Goal: Transaction & Acquisition: Purchase product/service

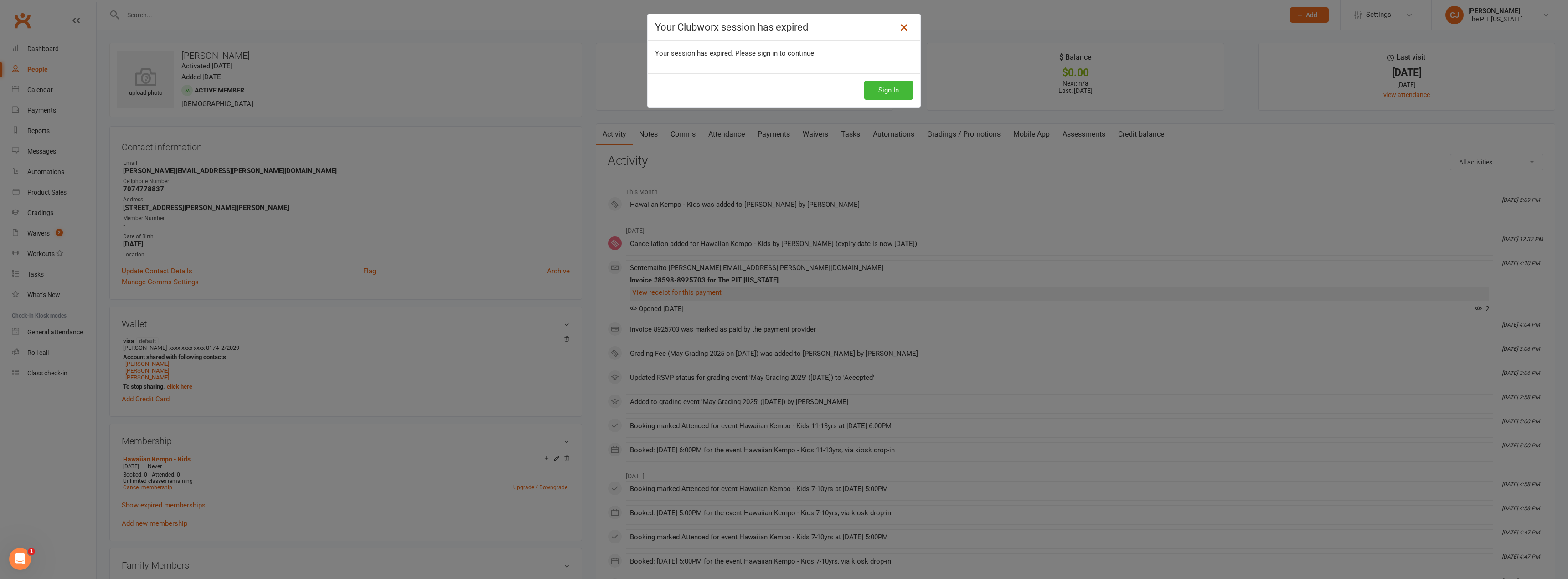
click at [899, 27] on icon at bounding box center [903, 27] width 11 height 11
click at [899, 26] on icon at bounding box center [903, 27] width 11 height 11
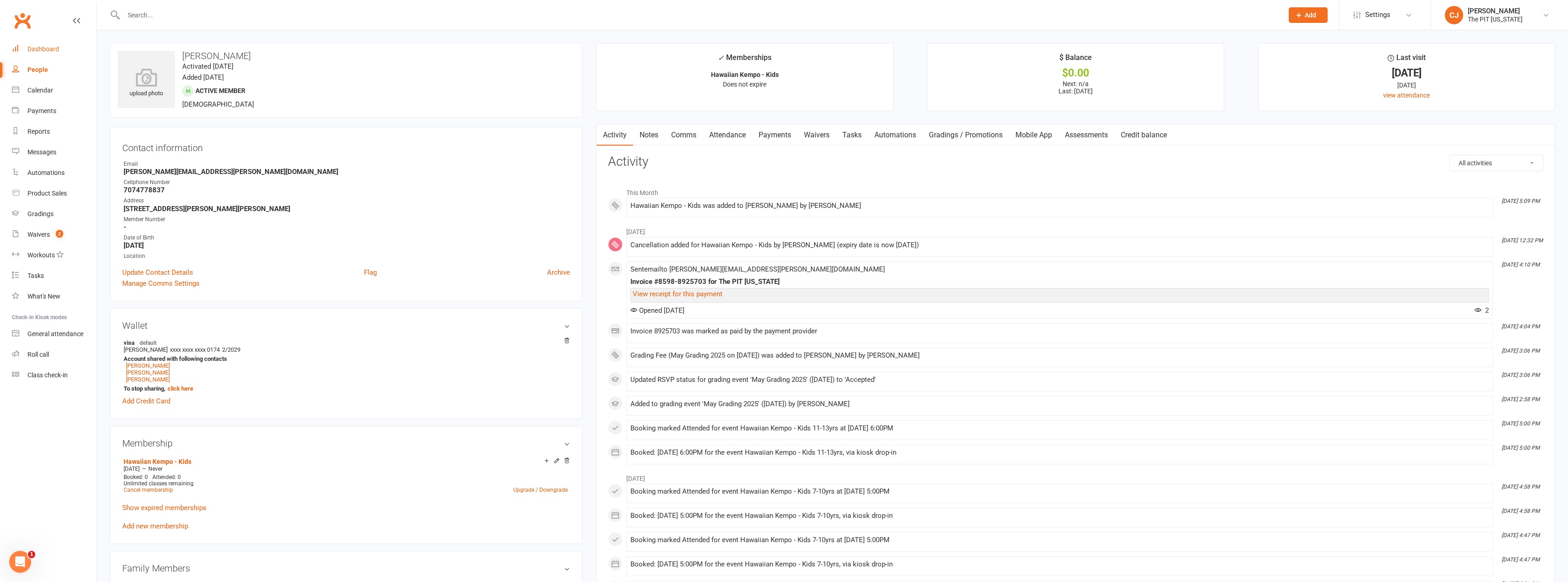
click at [38, 50] on div "Dashboard" at bounding box center [43, 49] width 32 height 8
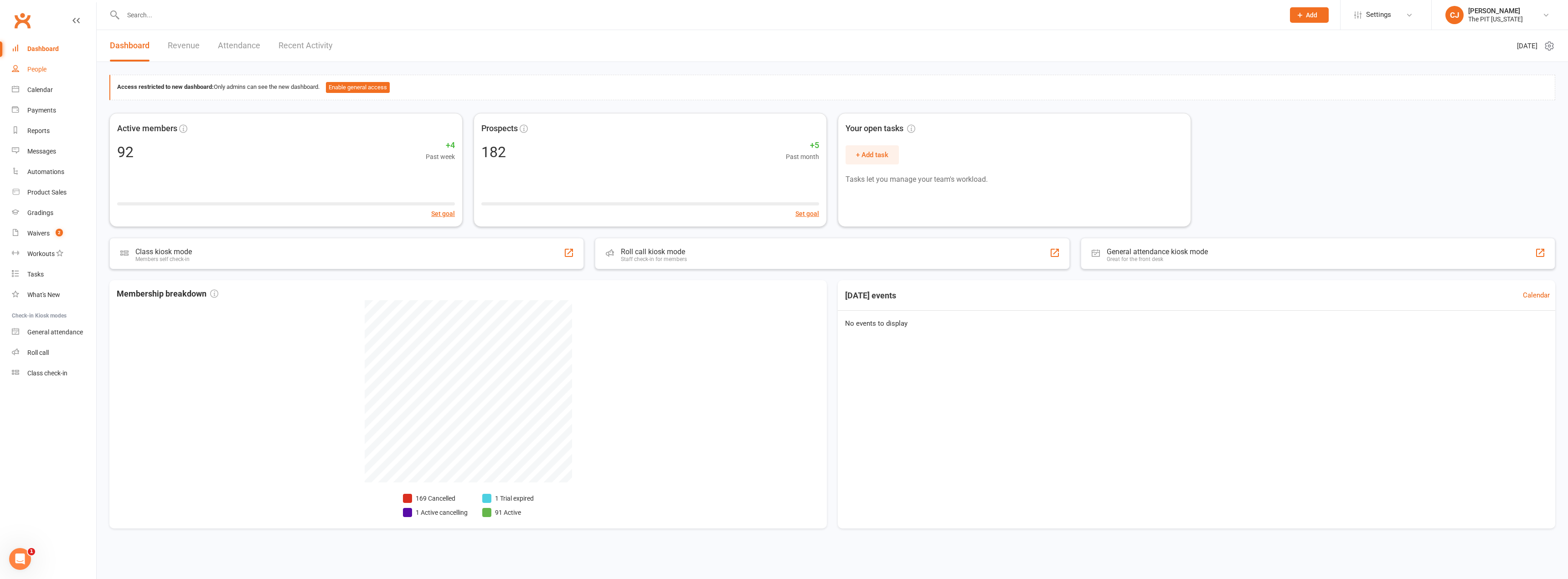
click at [50, 69] on link "People" at bounding box center [54, 69] width 84 height 20
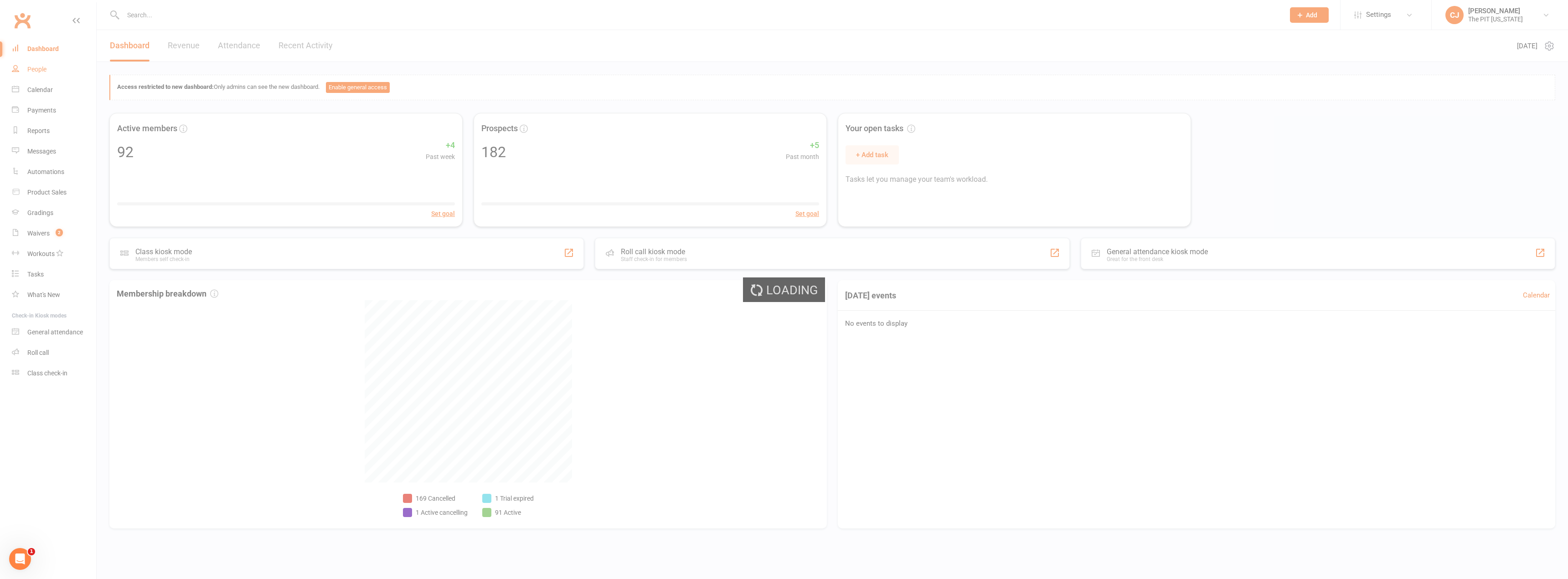
select select "100"
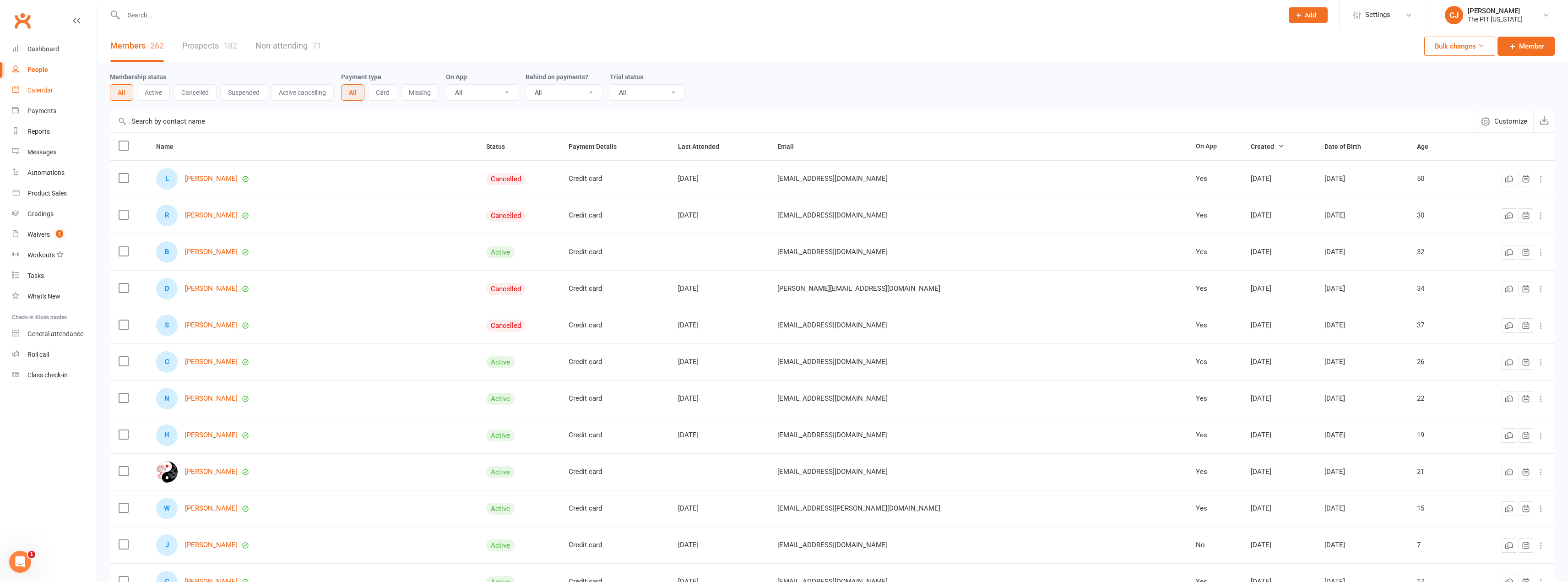
click at [42, 90] on div "Calendar" at bounding box center [40, 90] width 26 height 8
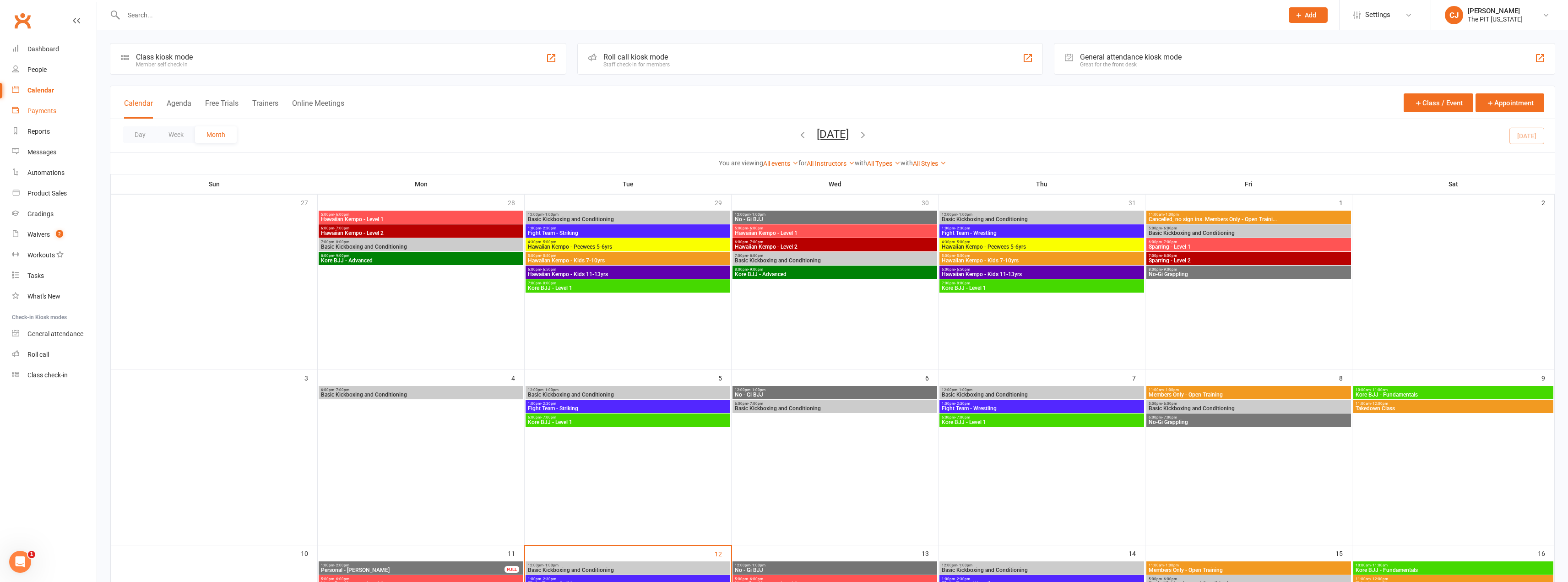
click at [53, 105] on link "Payments" at bounding box center [54, 110] width 84 height 20
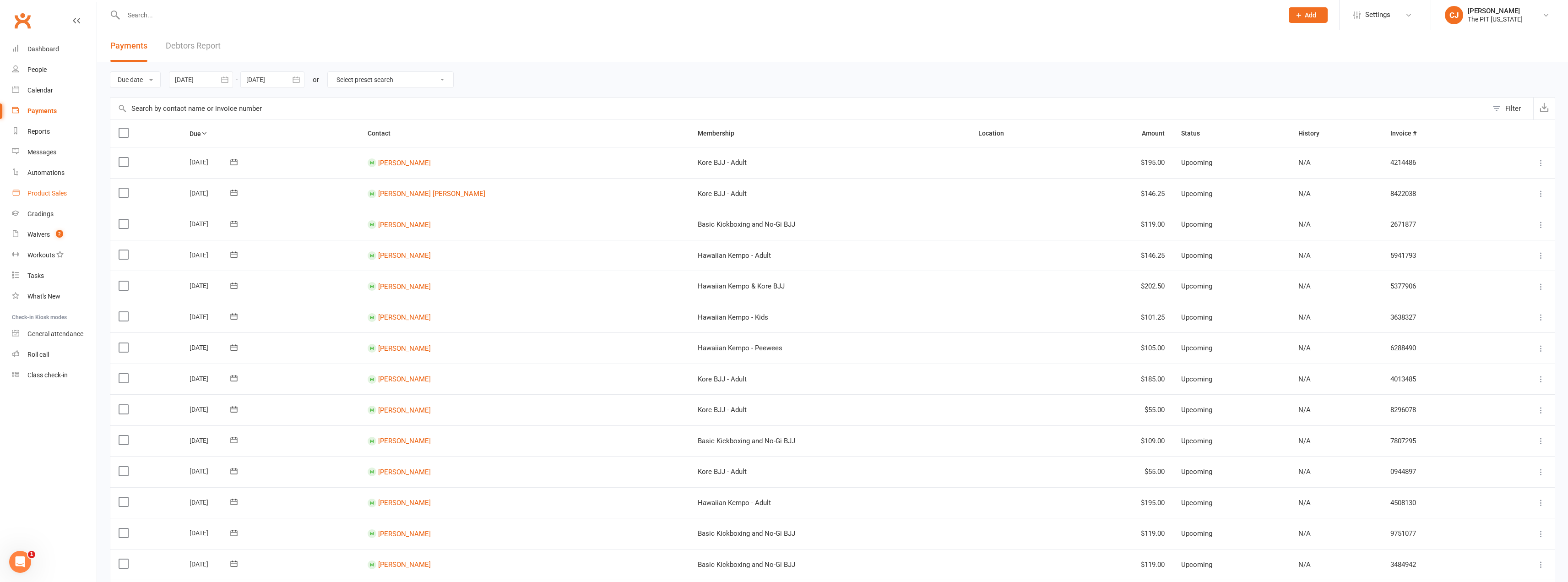
click at [43, 196] on div "Product Sales" at bounding box center [47, 194] width 39 height 8
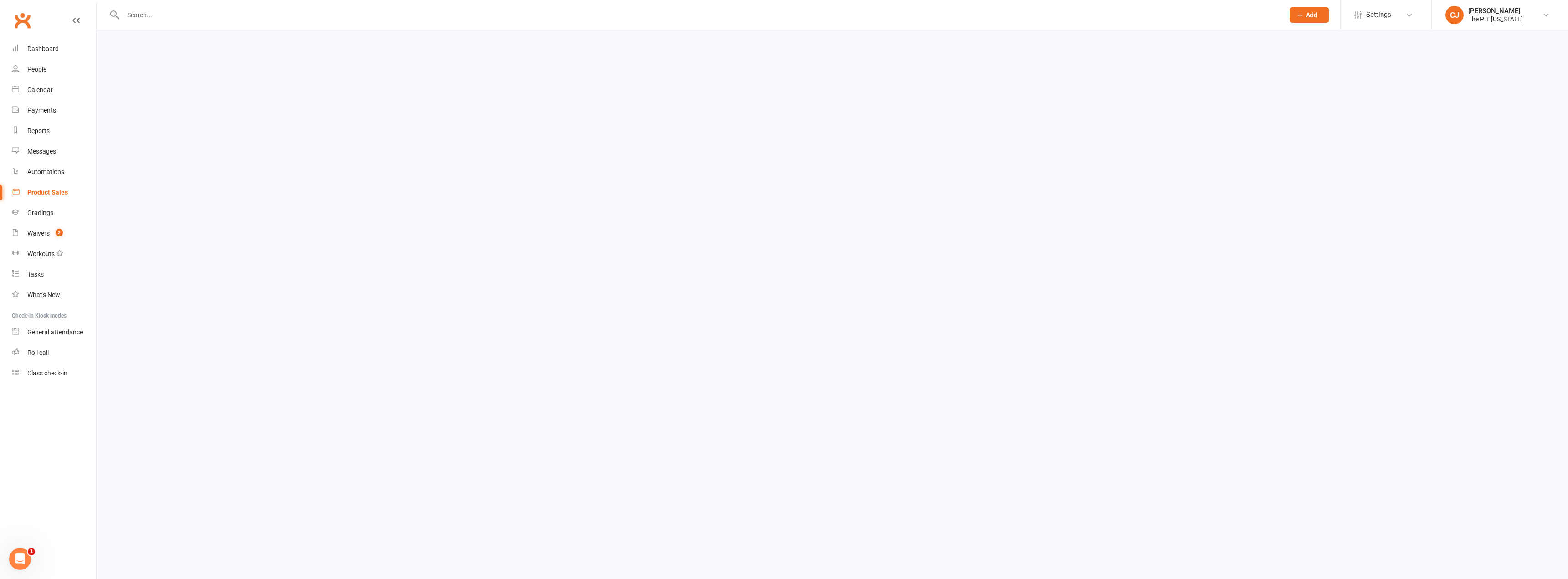
select select "100"
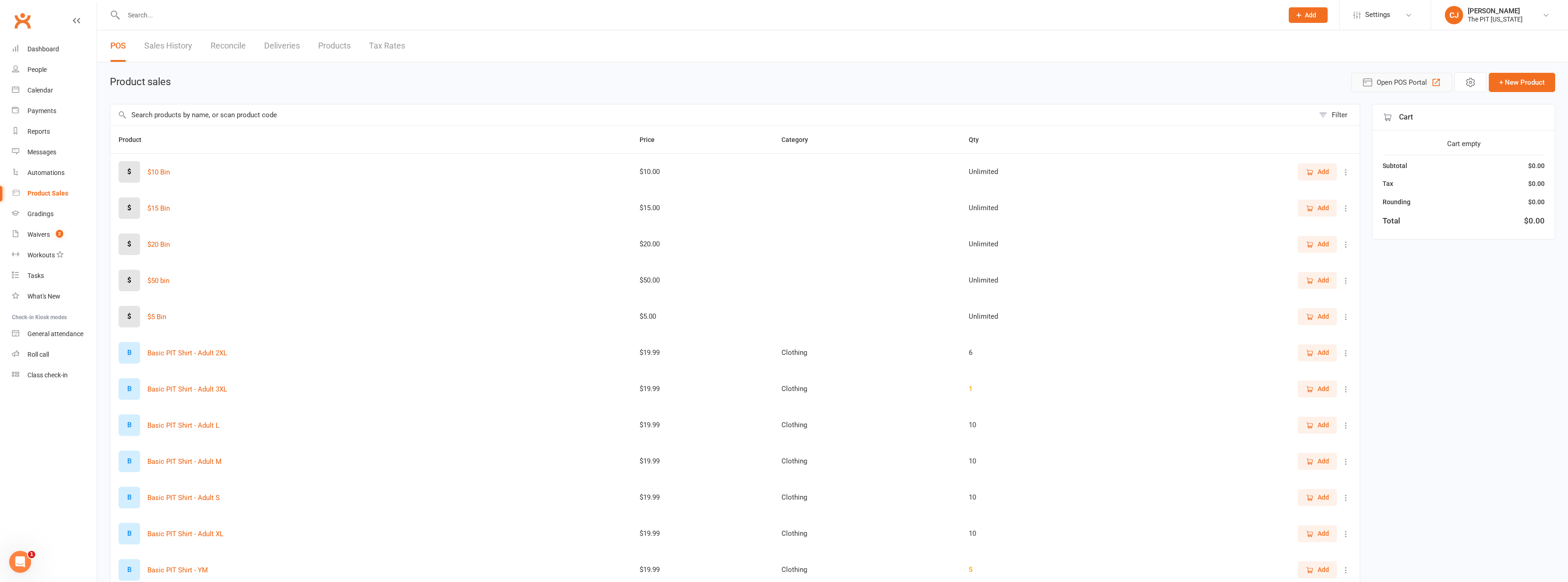
click at [1384, 82] on span "Open POS Portal" at bounding box center [1402, 82] width 50 height 11
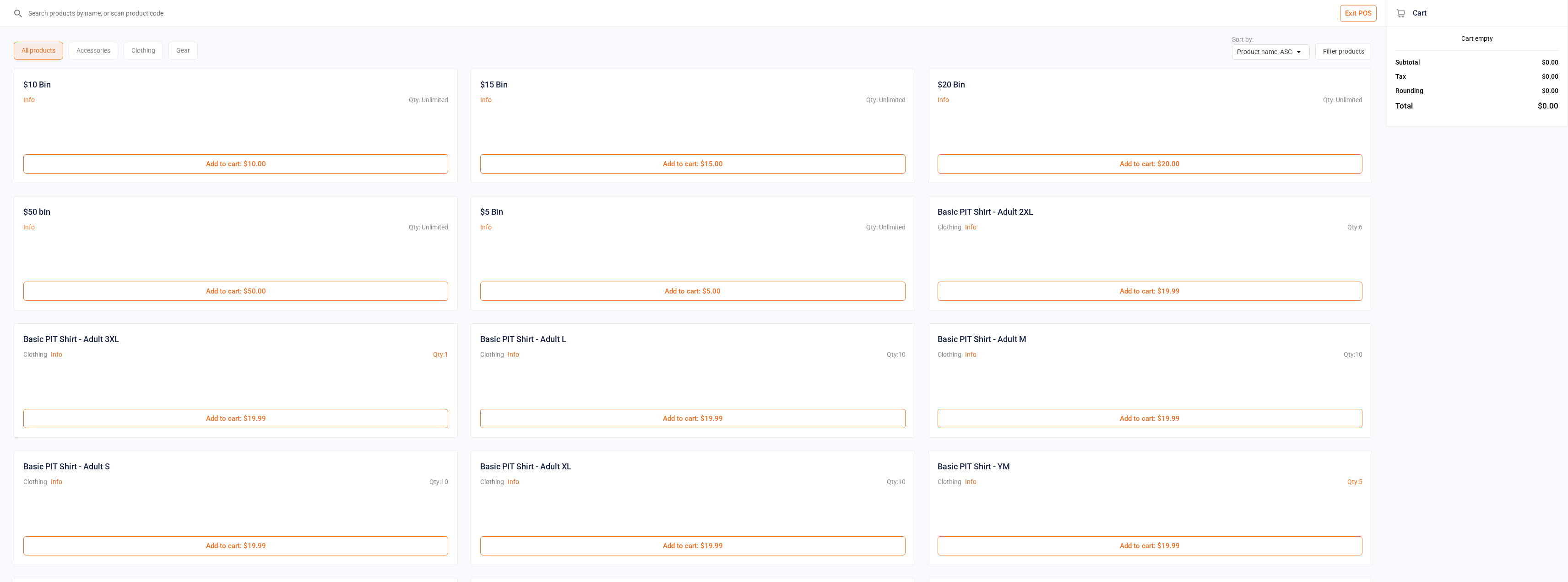
click at [83, 15] on input "search" at bounding box center [699, 13] width 1349 height 27
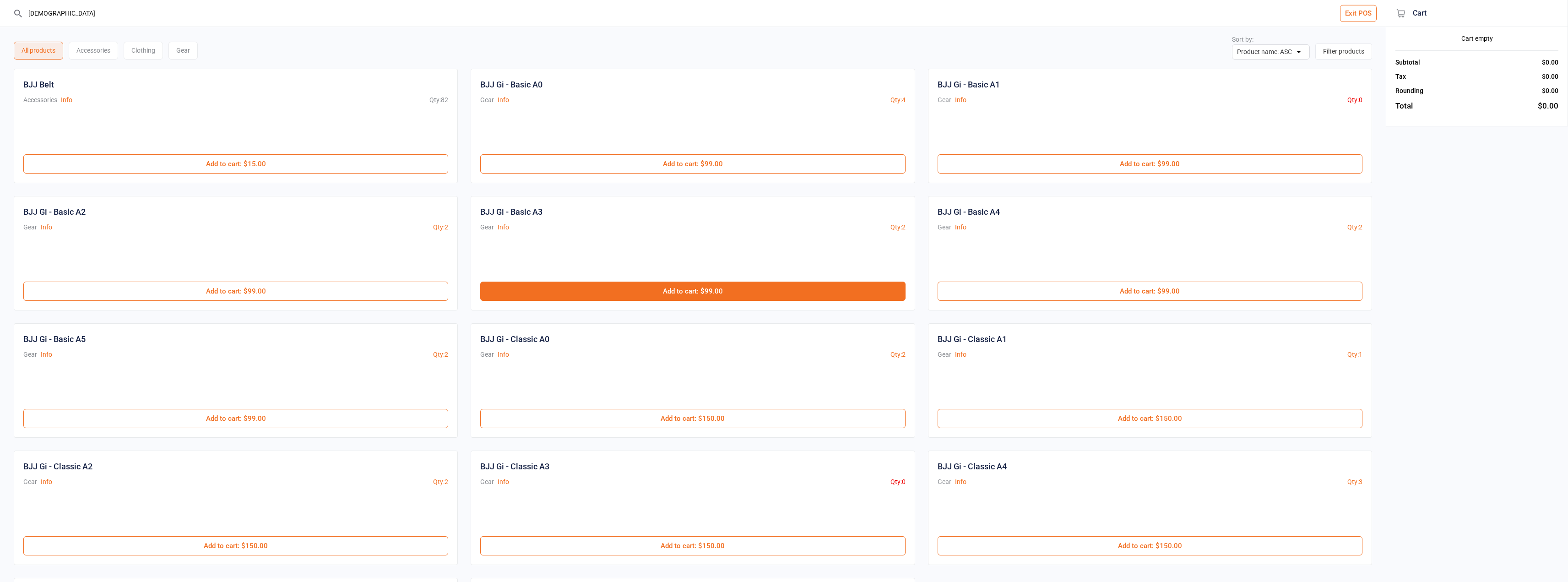
click at [621, 294] on button "Add to cart : $99.00" at bounding box center [692, 291] width 425 height 19
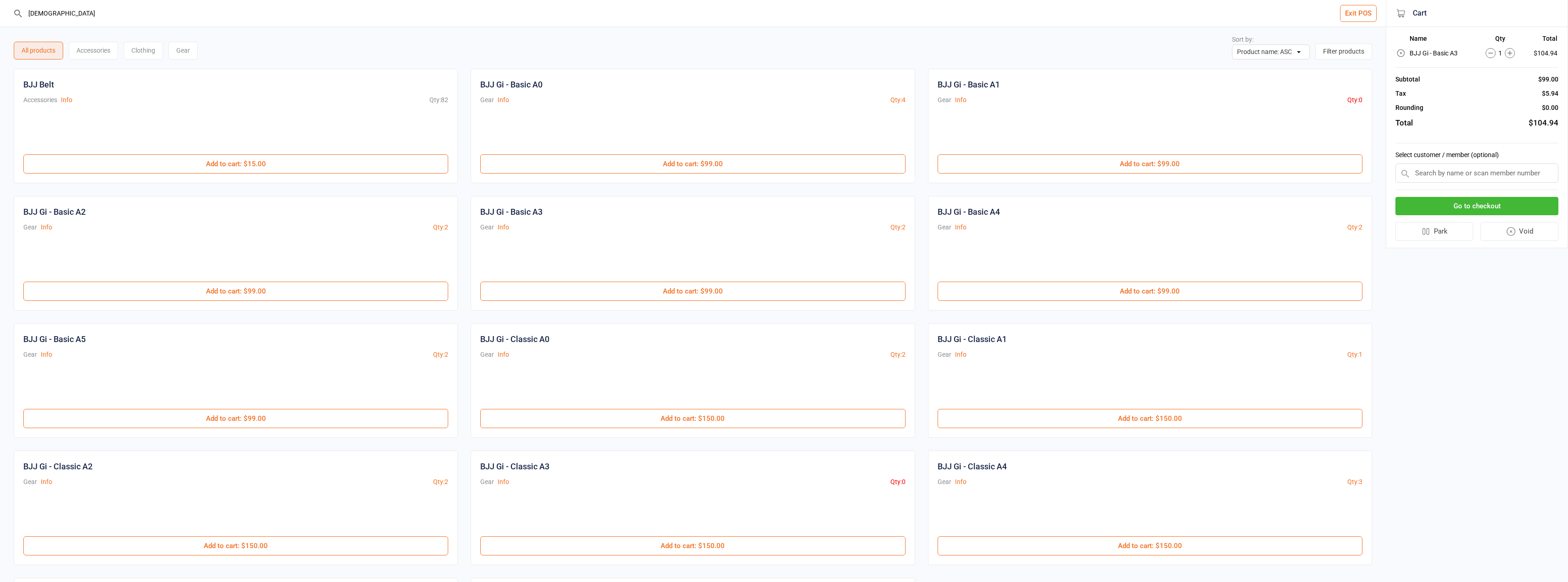
click at [123, 17] on input "bjj" at bounding box center [699, 13] width 1349 height 27
drag, startPoint x: 123, startPoint y: 17, endPoint x: 117, endPoint y: 0, distance: 18.0
click at [107, 12] on input "bjj" at bounding box center [699, 13] width 1349 height 27
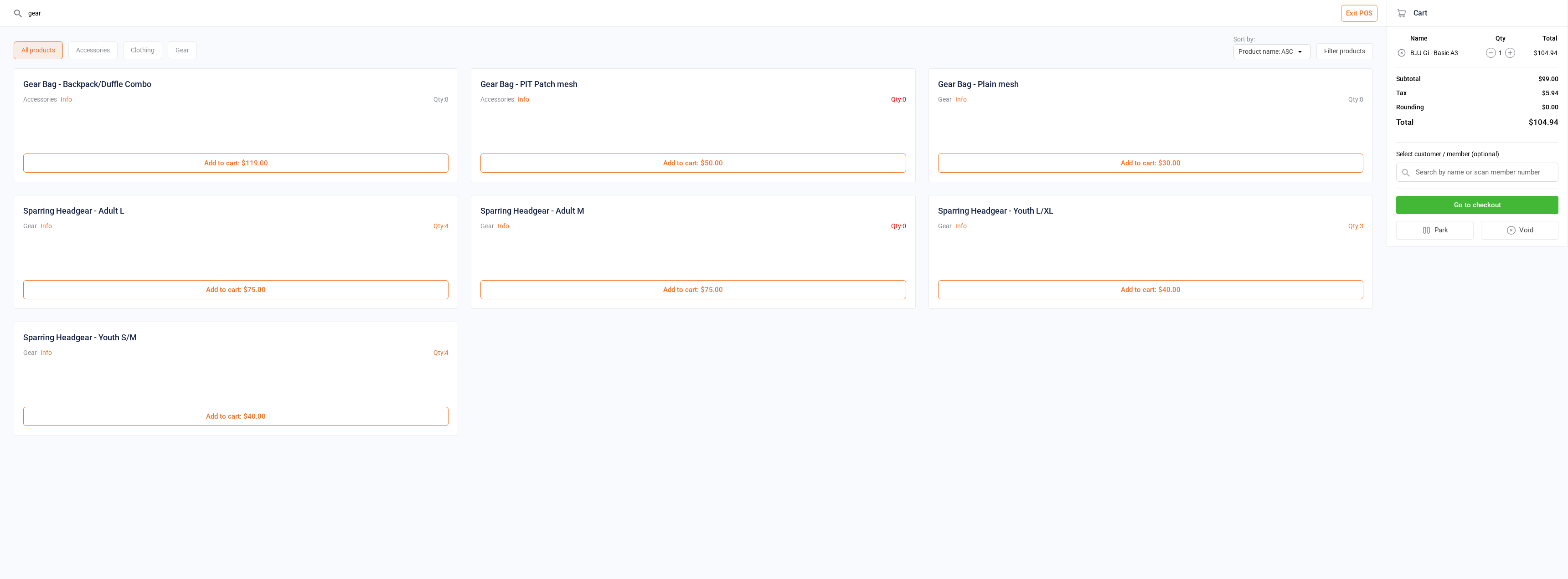
type input "gear"
click at [251, 151] on div at bounding box center [235, 132] width 425 height 44
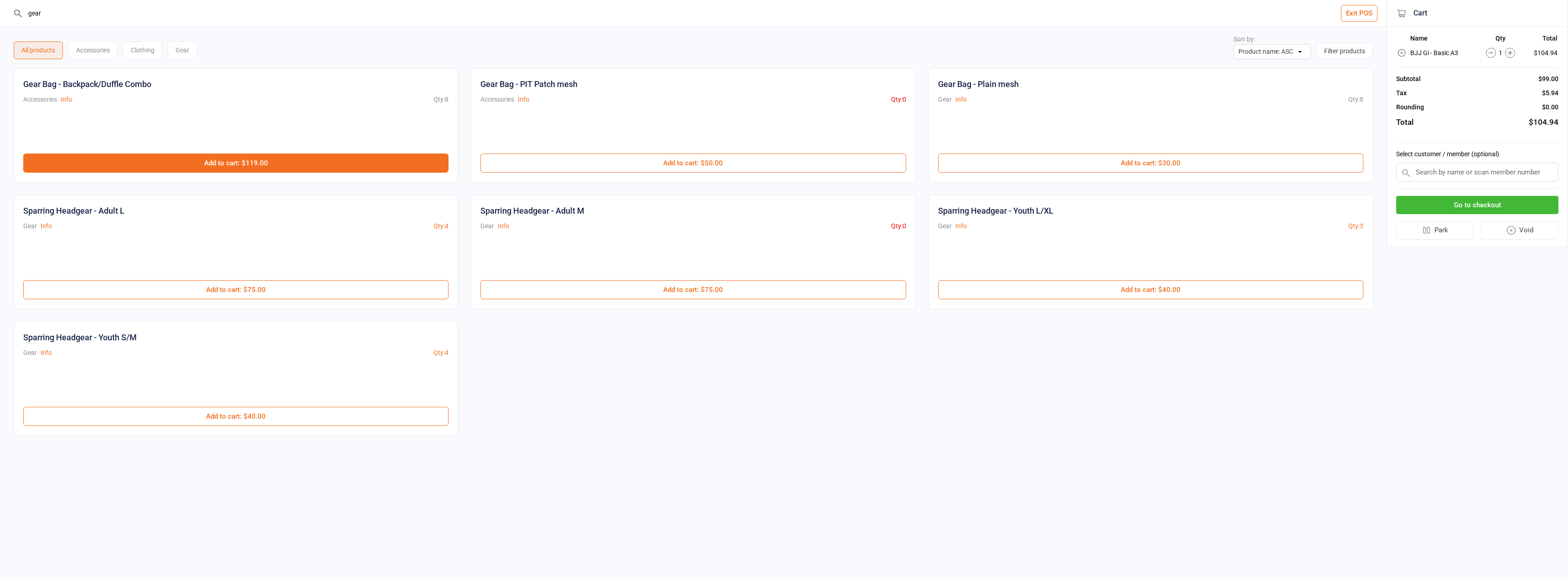
click at [252, 154] on button "Add to cart : $119.00" at bounding box center [235, 163] width 425 height 19
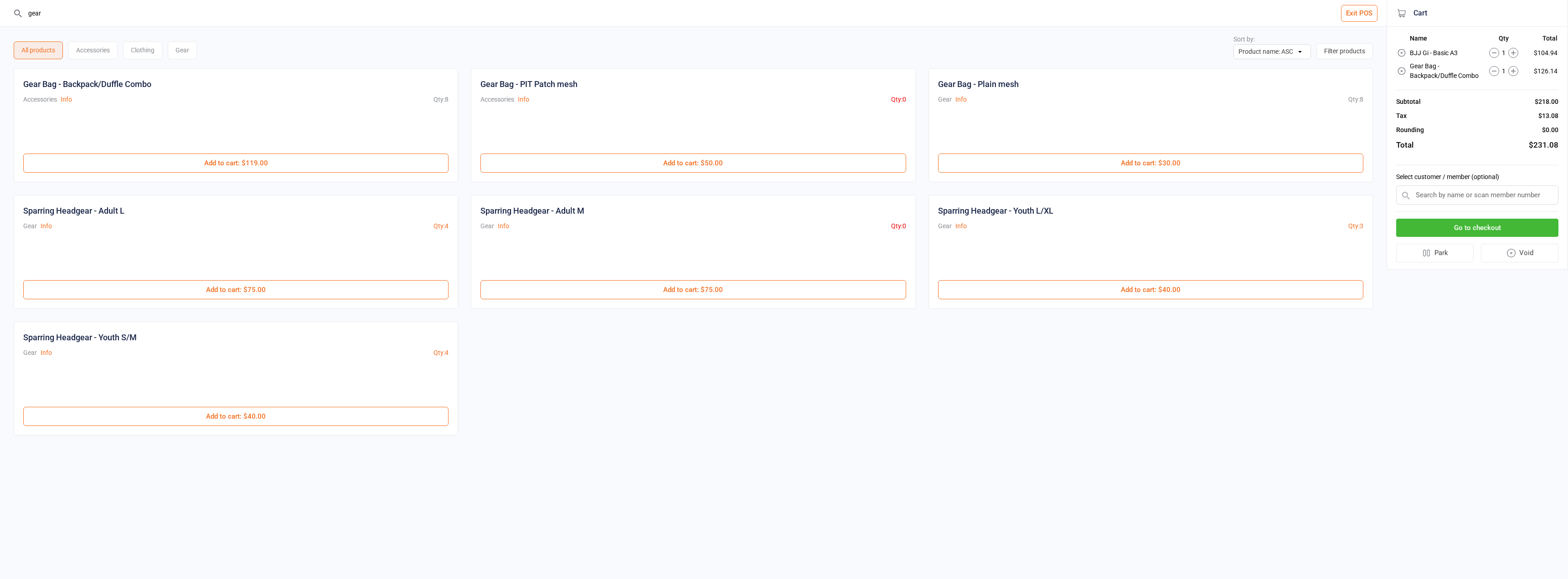
click at [1481, 200] on input "text" at bounding box center [1477, 195] width 162 height 19
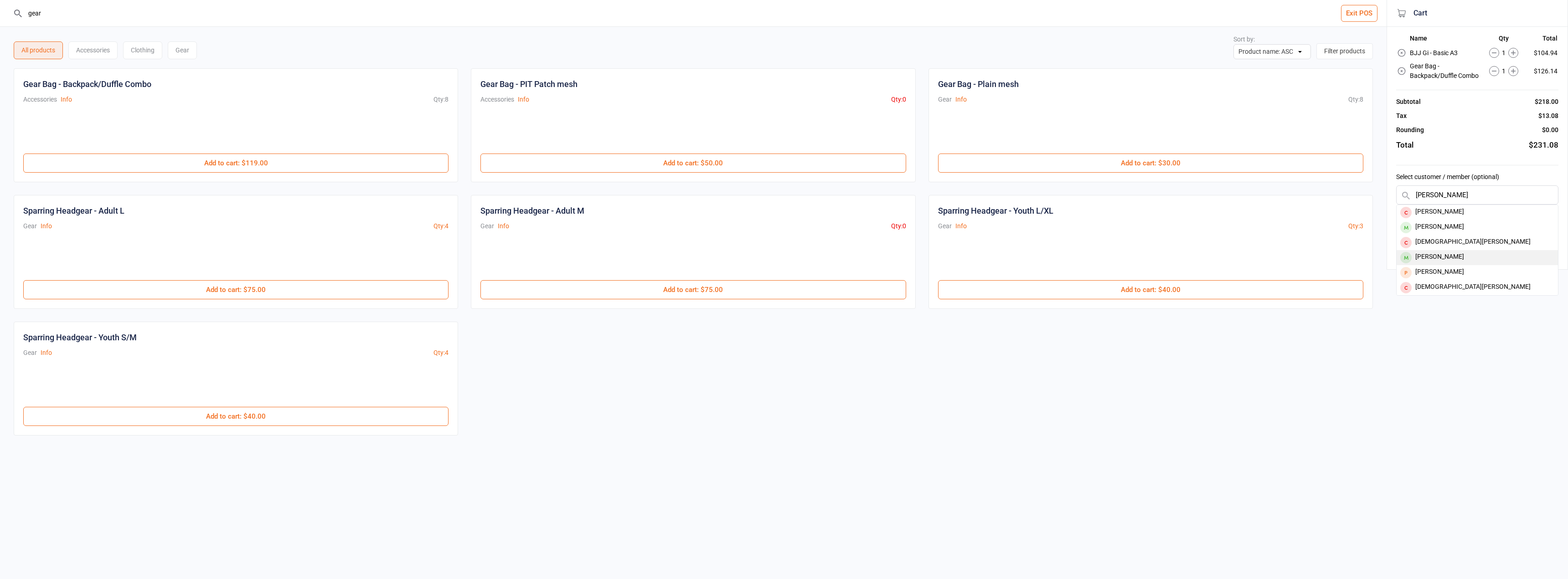
type input "chris"
click at [1477, 254] on div "[PERSON_NAME]" at bounding box center [1477, 258] width 161 height 15
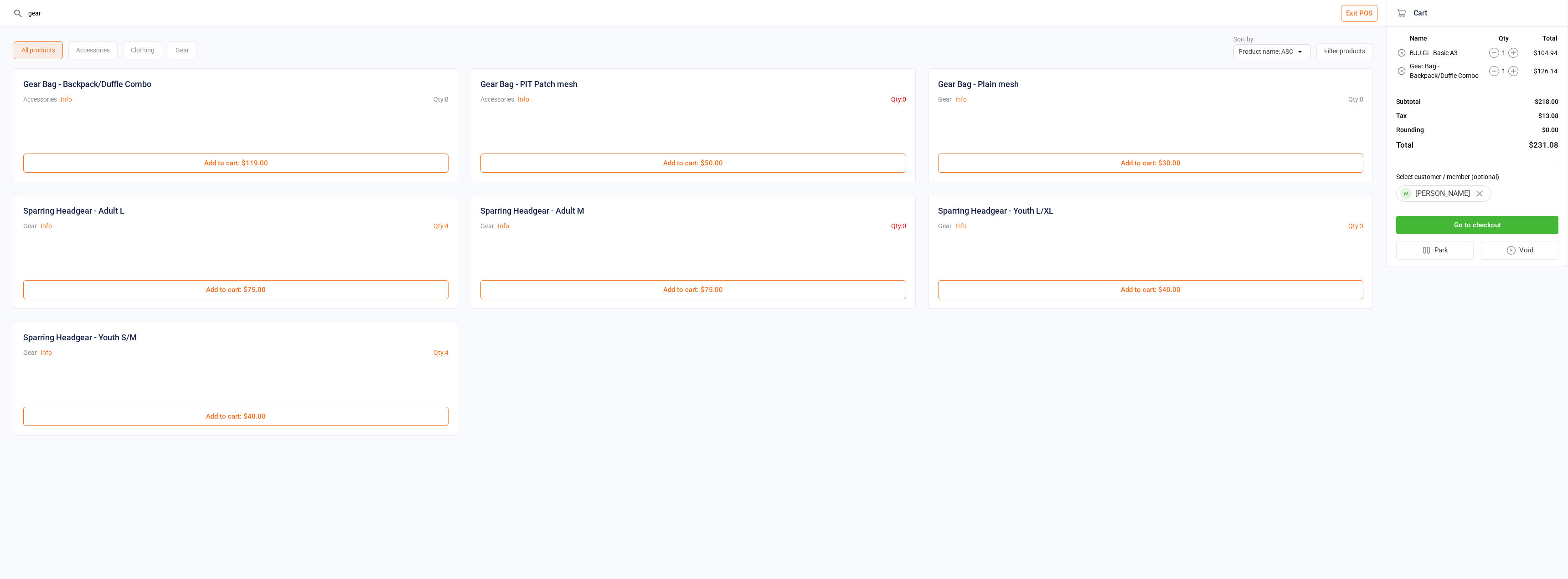
click at [1493, 223] on button "Go to checkout" at bounding box center [1477, 225] width 162 height 19
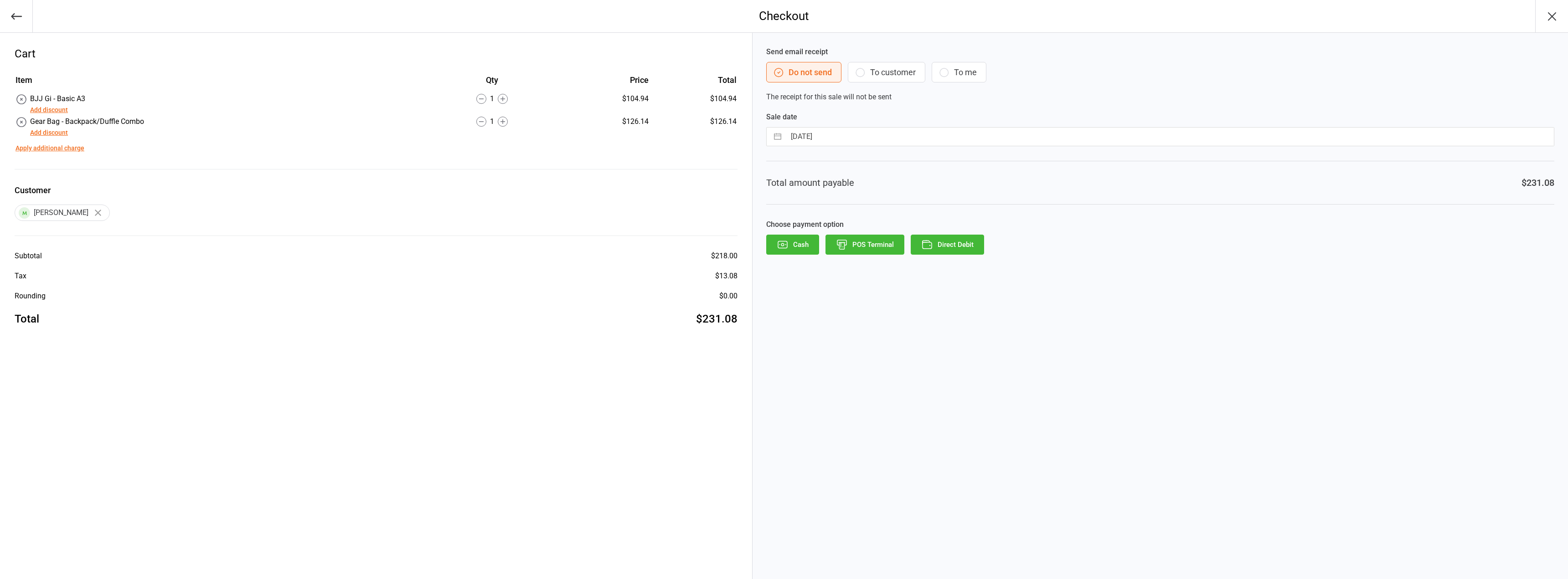
click at [901, 77] on button "To customer" at bounding box center [886, 72] width 77 height 20
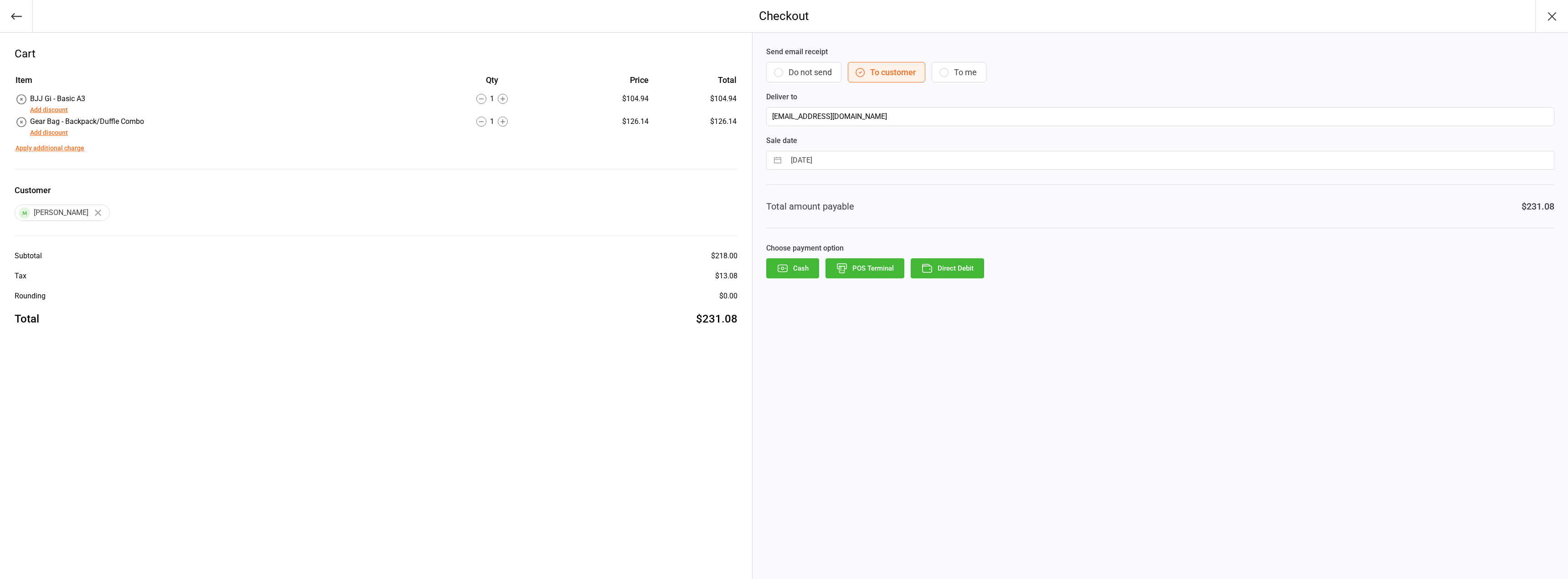
click at [926, 268] on icon "button" at bounding box center [927, 268] width 11 height 11
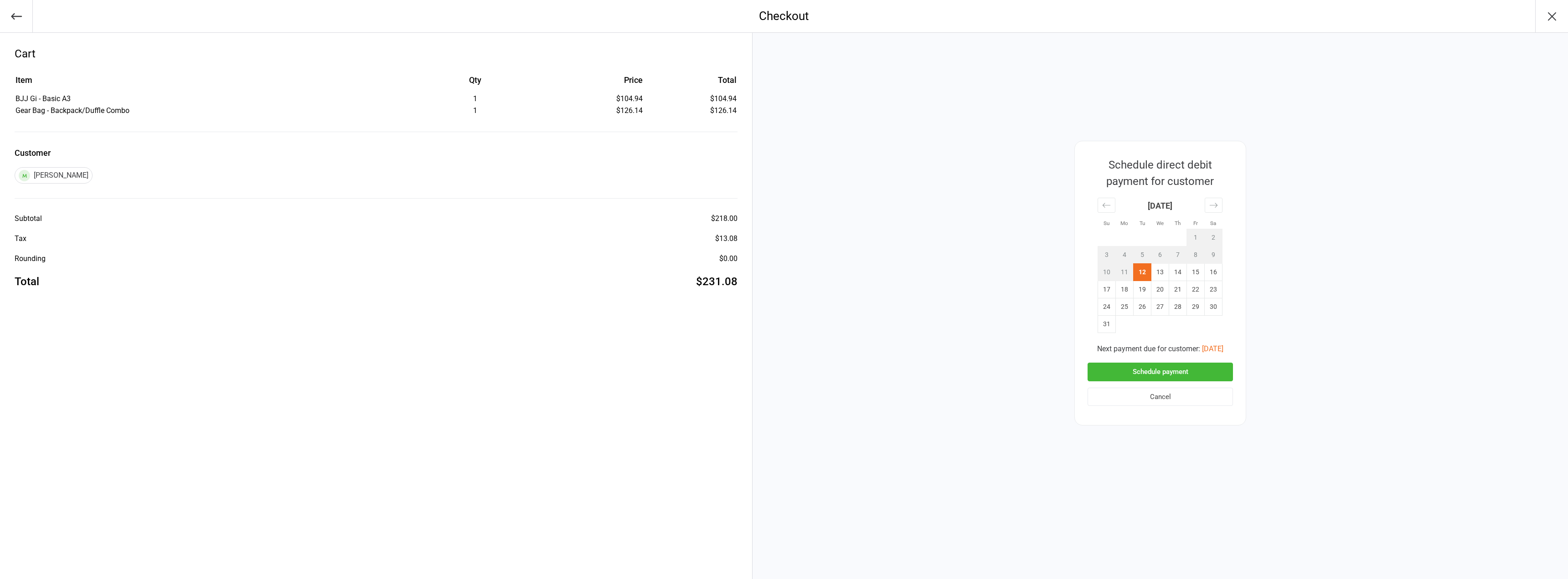
click at [1208, 367] on button "Schedule payment" at bounding box center [1160, 373] width 145 height 19
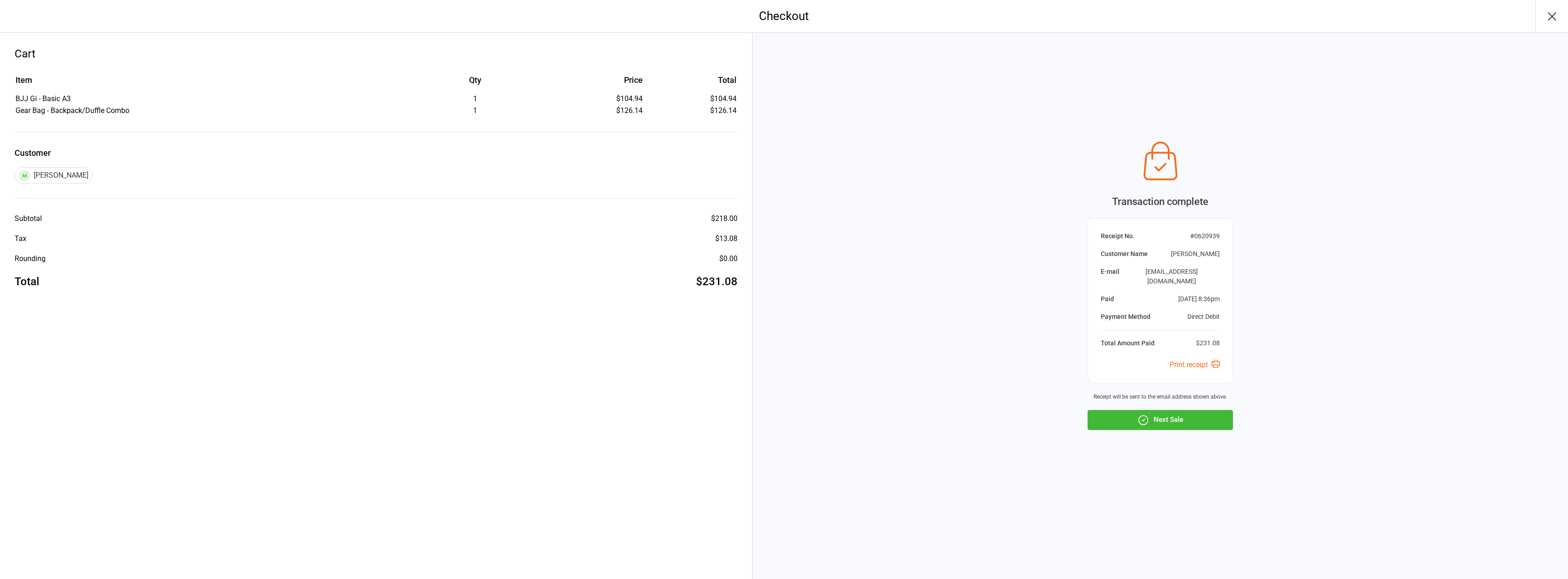
click at [1553, 14] on icon "button" at bounding box center [1552, 16] width 14 height 14
